Goal: Task Accomplishment & Management: Complete application form

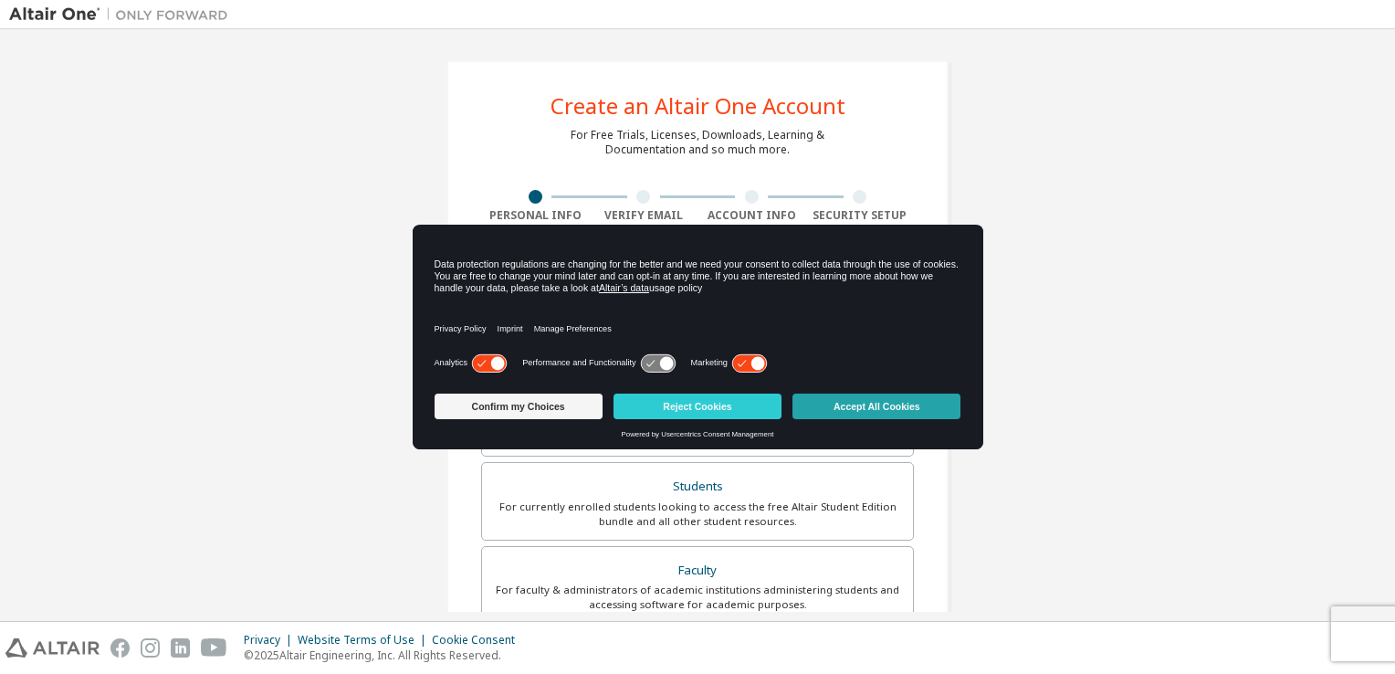
click at [847, 406] on button "Accept All Cookies" at bounding box center [877, 407] width 168 height 26
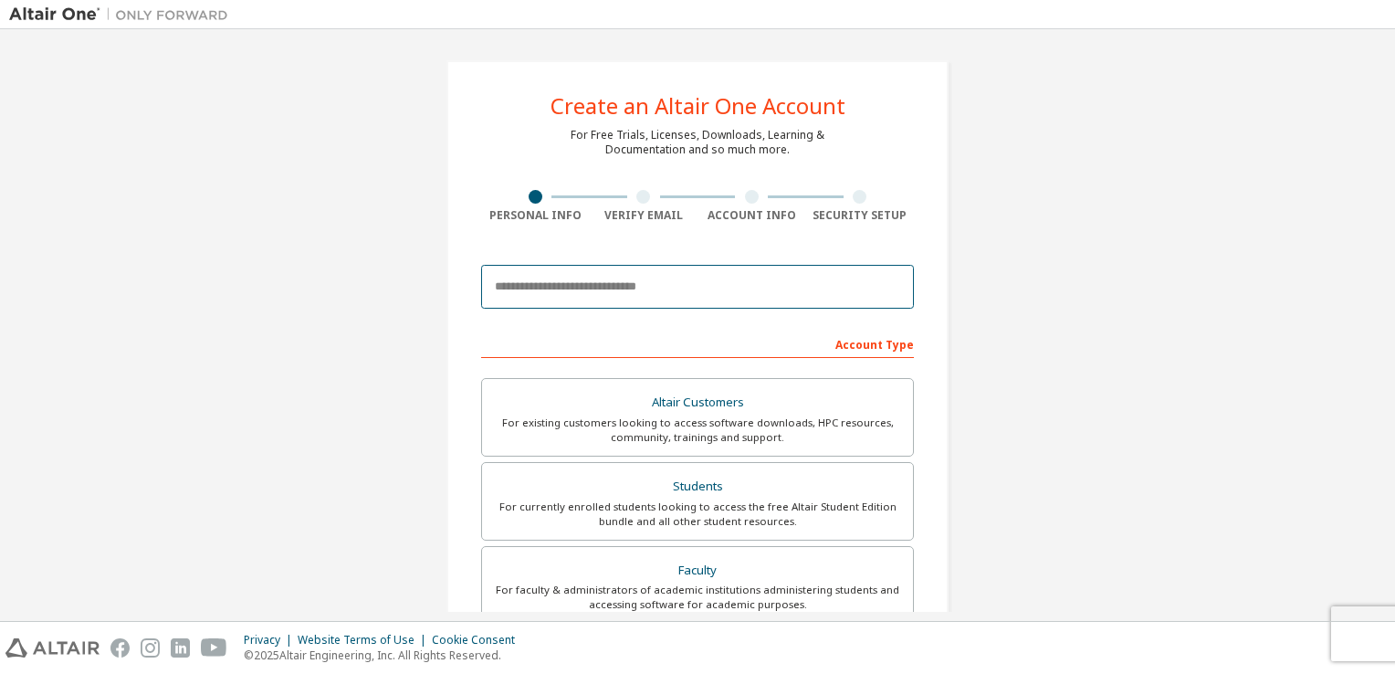
click at [688, 292] on input "email" at bounding box center [697, 287] width 433 height 44
type input "**********"
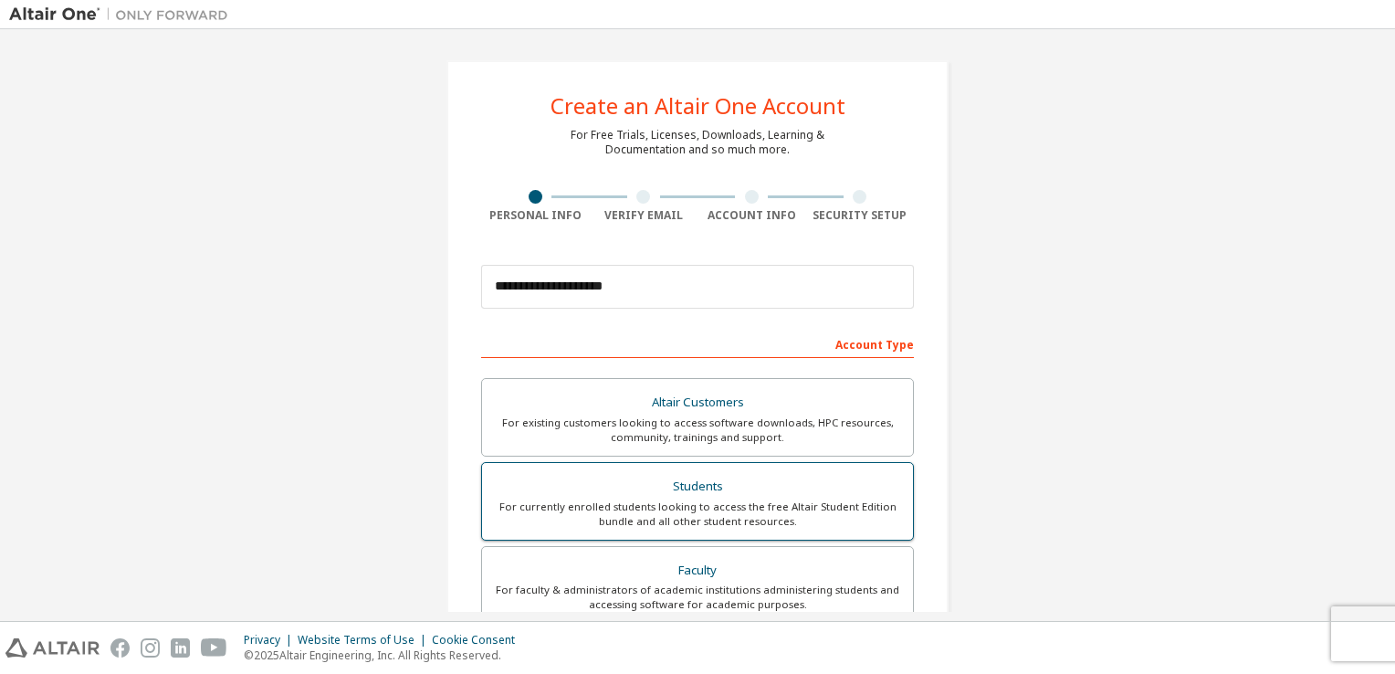
click at [626, 499] on div "For currently enrolled students looking to access the free Altair Student Editi…" at bounding box center [697, 513] width 409 height 29
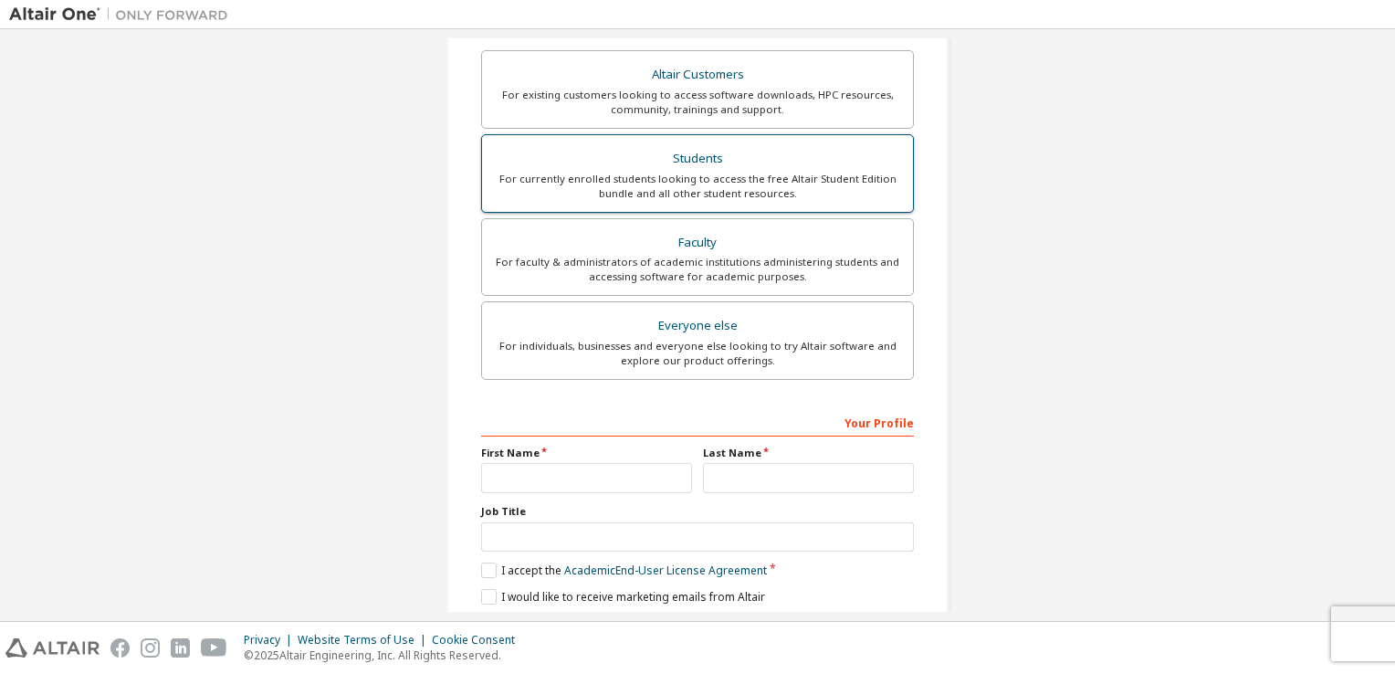
scroll to position [365, 0]
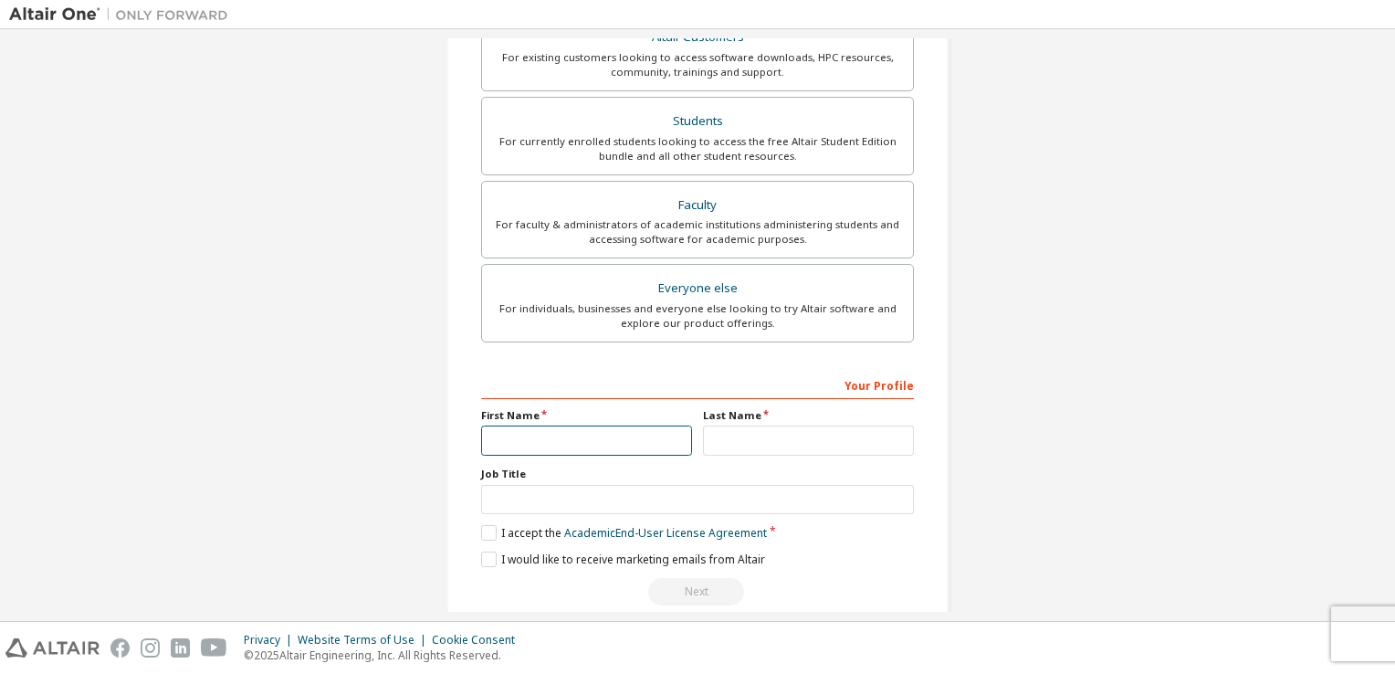
click at [607, 439] on input "text" at bounding box center [586, 440] width 211 height 30
type input "****"
click at [755, 447] on input "text" at bounding box center [808, 440] width 211 height 30
type input "*"
type input "******"
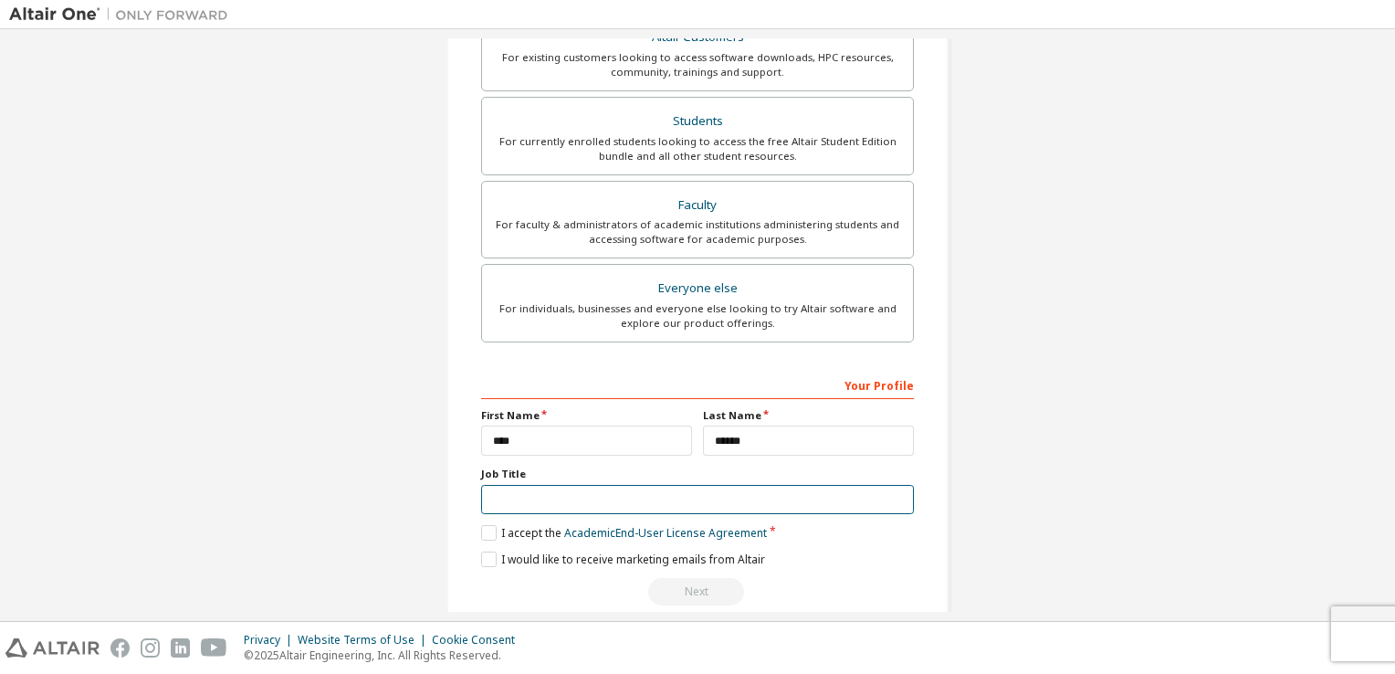
click at [708, 505] on input "text" at bounding box center [697, 500] width 433 height 30
type input "*******"
click at [489, 533] on label "I accept the Academic End-User License Agreement" at bounding box center [624, 533] width 286 height 16
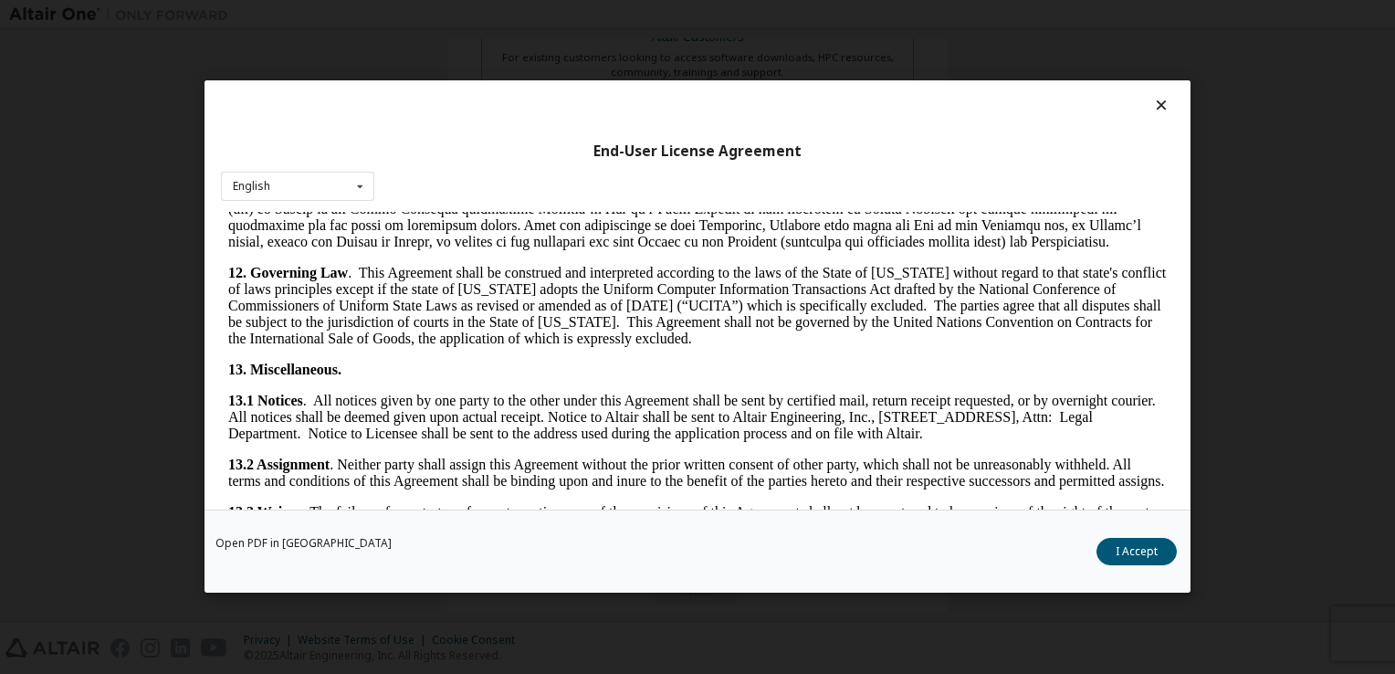
scroll to position [3047, 0]
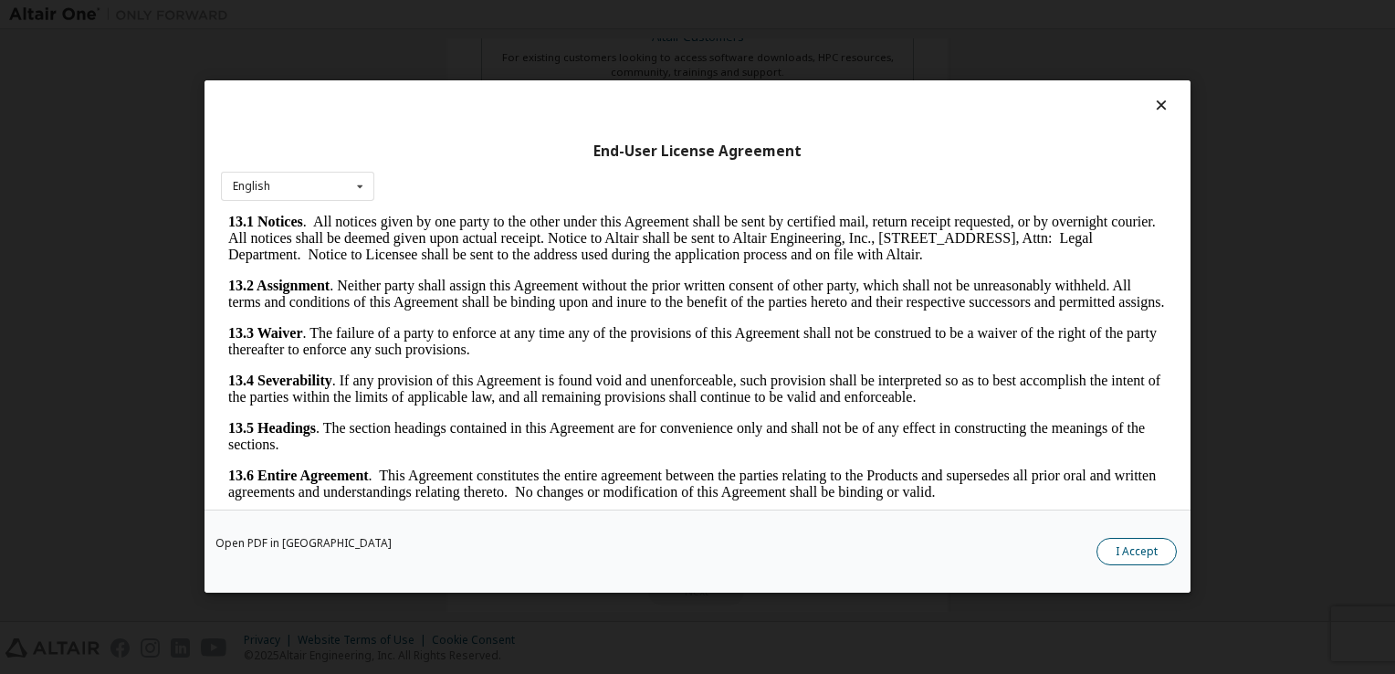
click at [1114, 554] on button "I Accept" at bounding box center [1137, 552] width 80 height 27
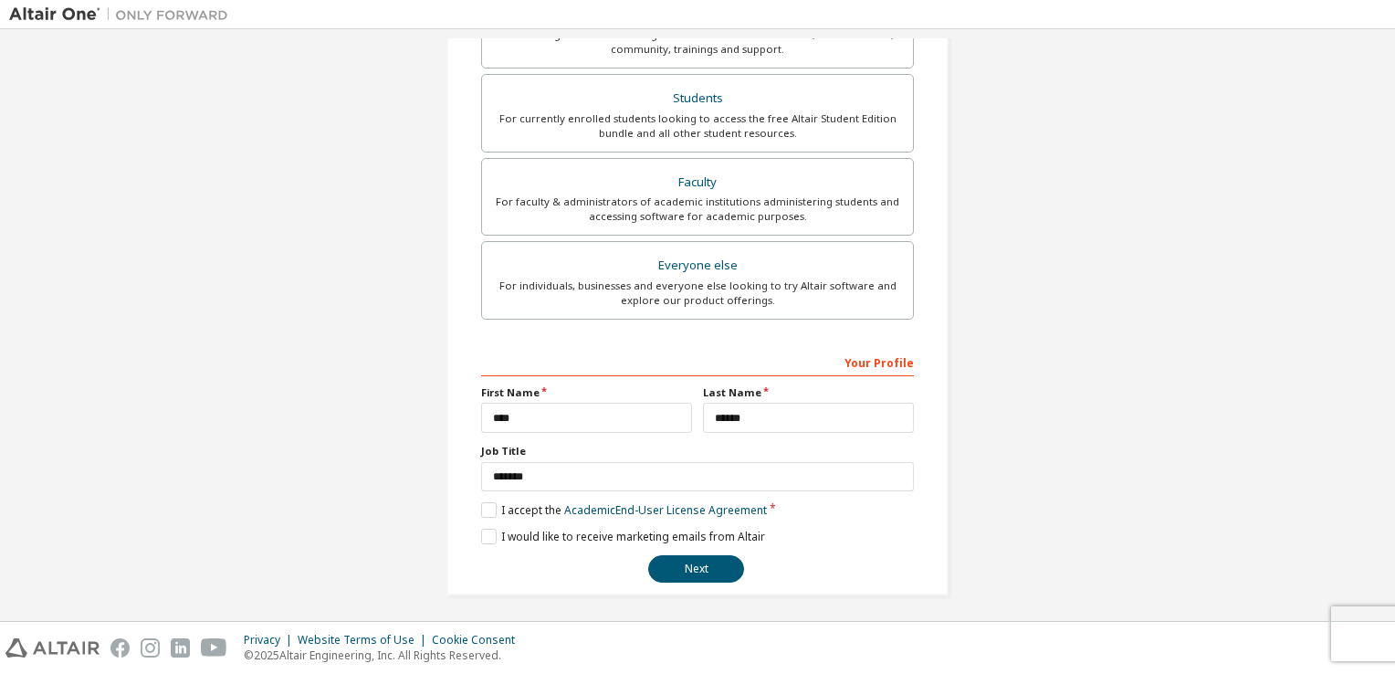
scroll to position [389, 0]
click at [698, 566] on button "Next" at bounding box center [696, 567] width 96 height 27
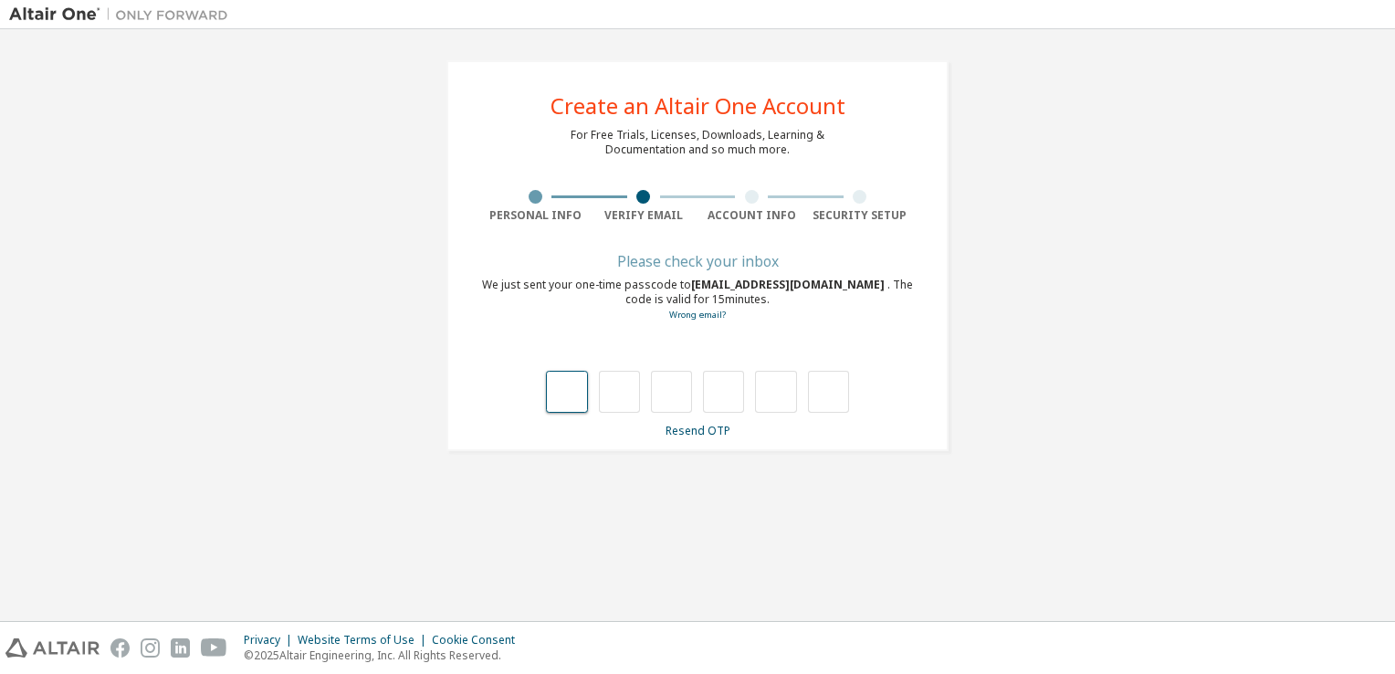
type input "*"
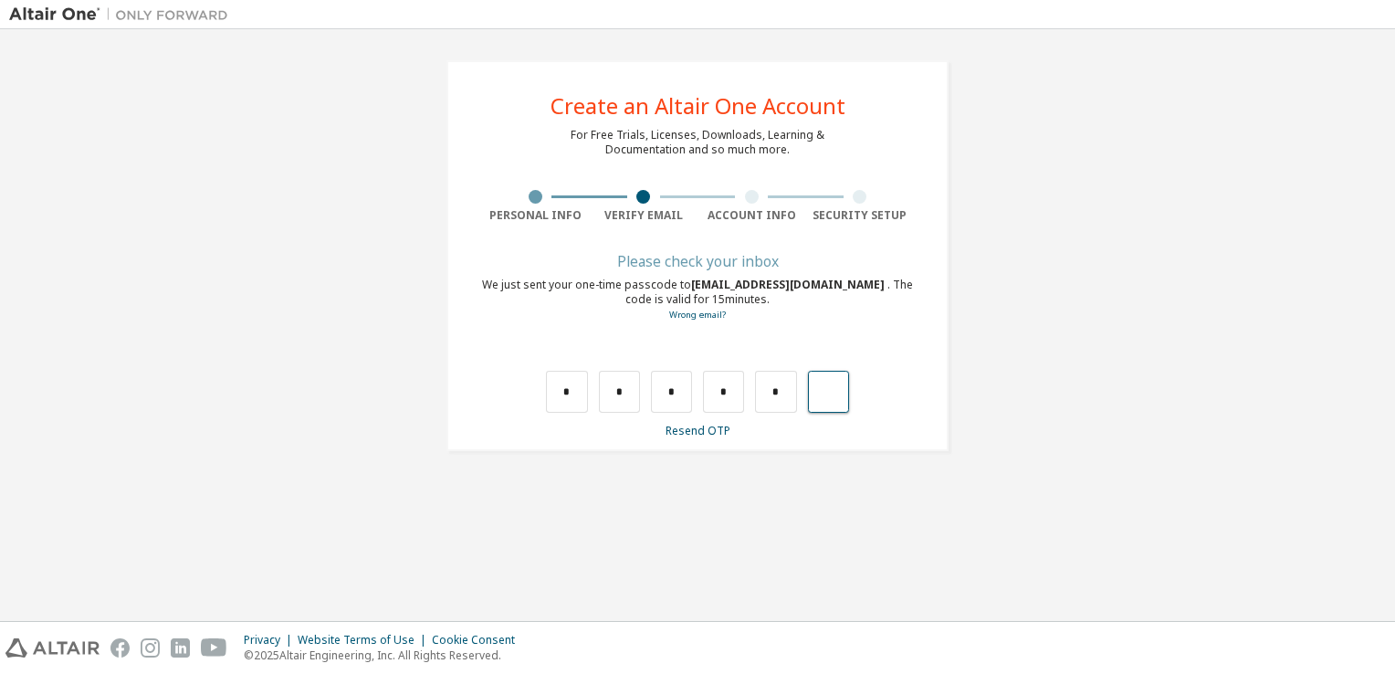
type input "*"
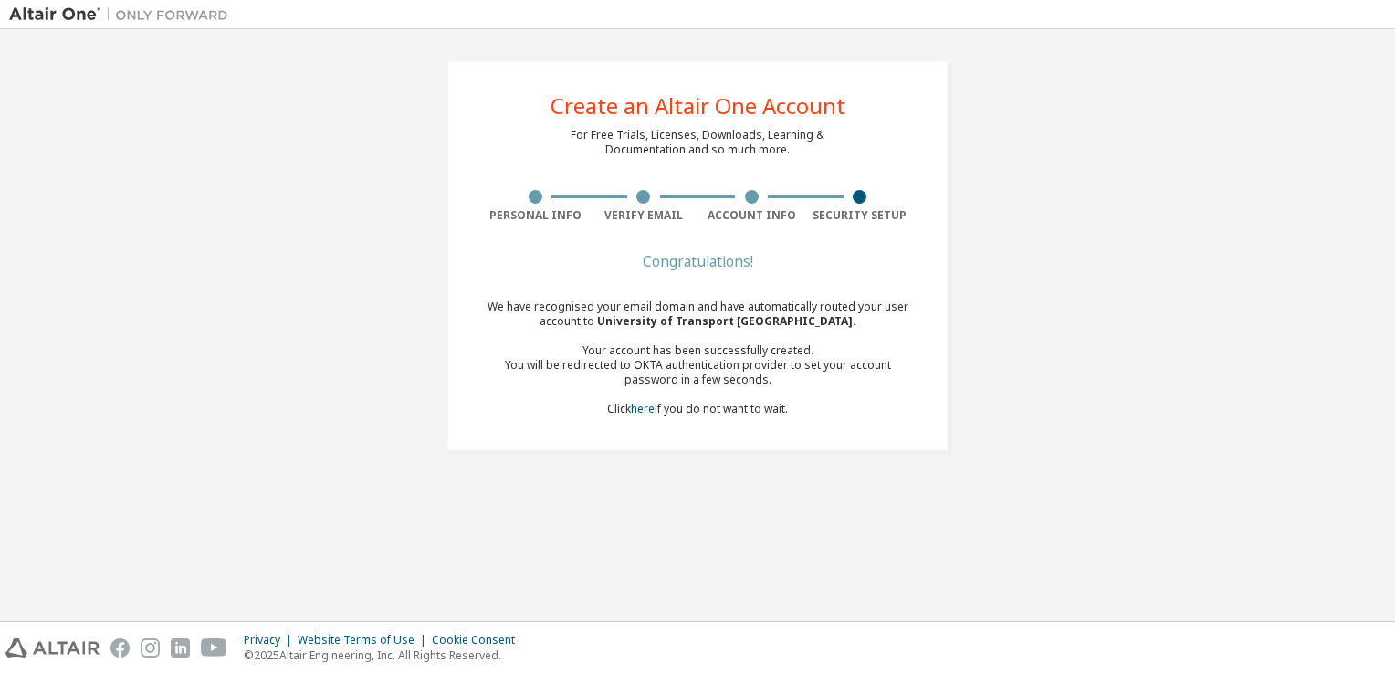
click at [652, 418] on div "Congratulations! We have recognised your email domain and have automatically ro…" at bounding box center [697, 347] width 433 height 183
click at [657, 408] on div "We have recognised your email domain and have automatically routed your user ac…" at bounding box center [697, 357] width 433 height 117
